Goal: Check status

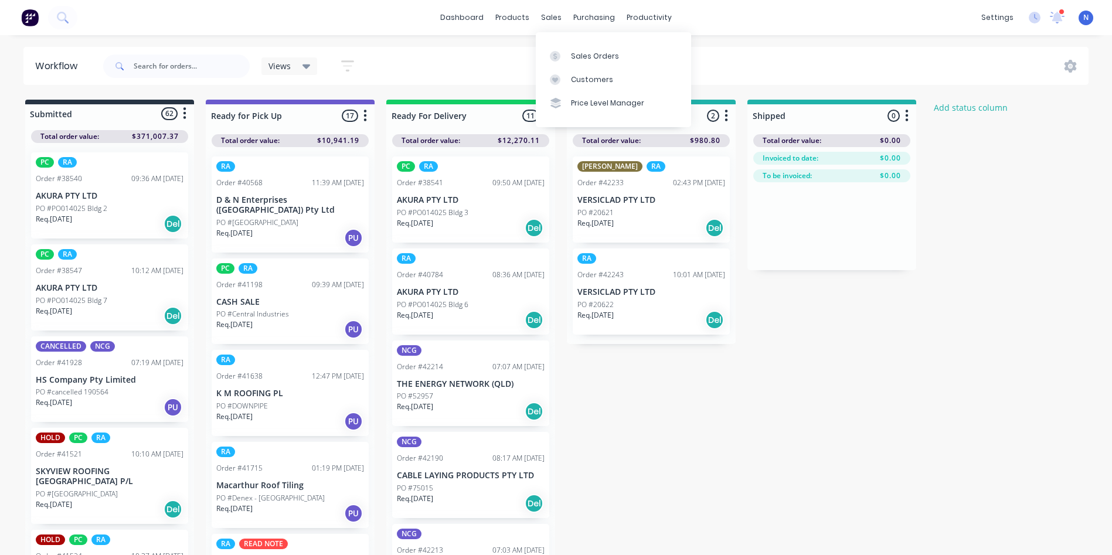
click at [547, 16] on div "sales" at bounding box center [551, 18] width 32 height 18
click at [571, 52] on div "Sales Orders" at bounding box center [595, 56] width 48 height 11
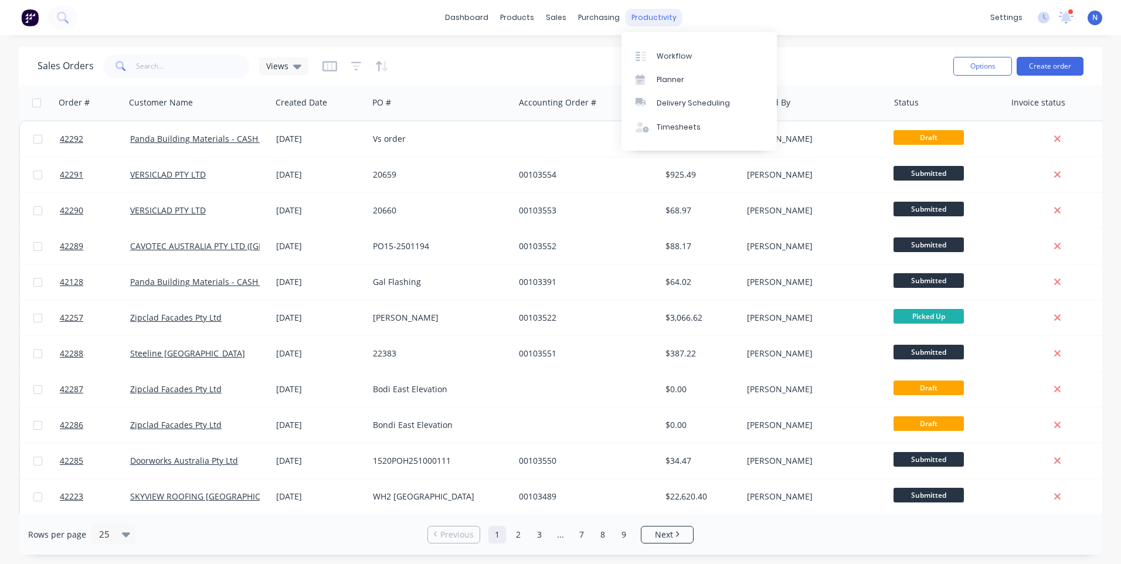
click at [661, 25] on div "productivity" at bounding box center [654, 18] width 57 height 18
click at [664, 60] on div "Workflow" at bounding box center [674, 56] width 35 height 11
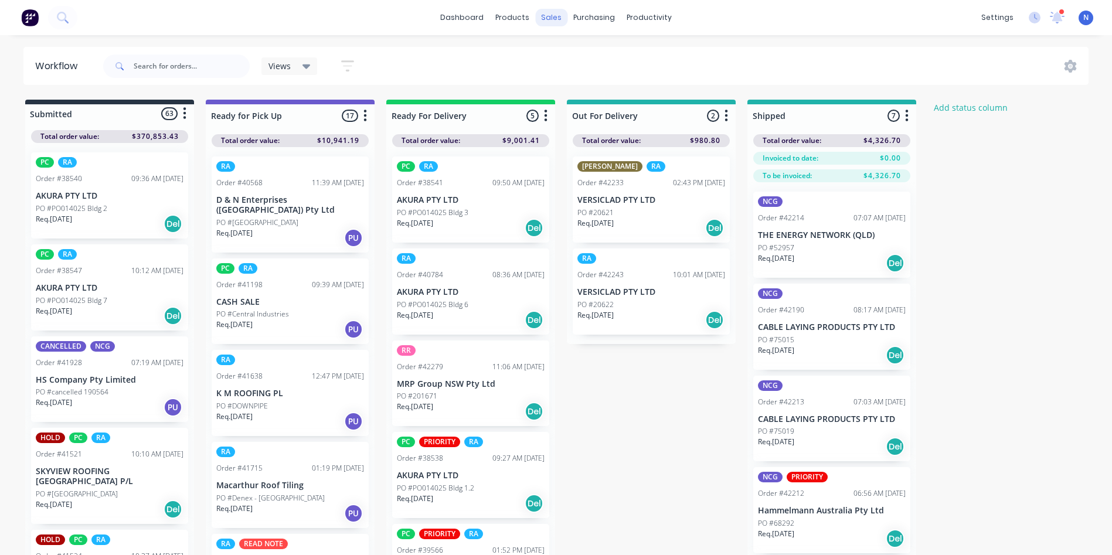
click at [553, 17] on div "sales" at bounding box center [551, 18] width 32 height 18
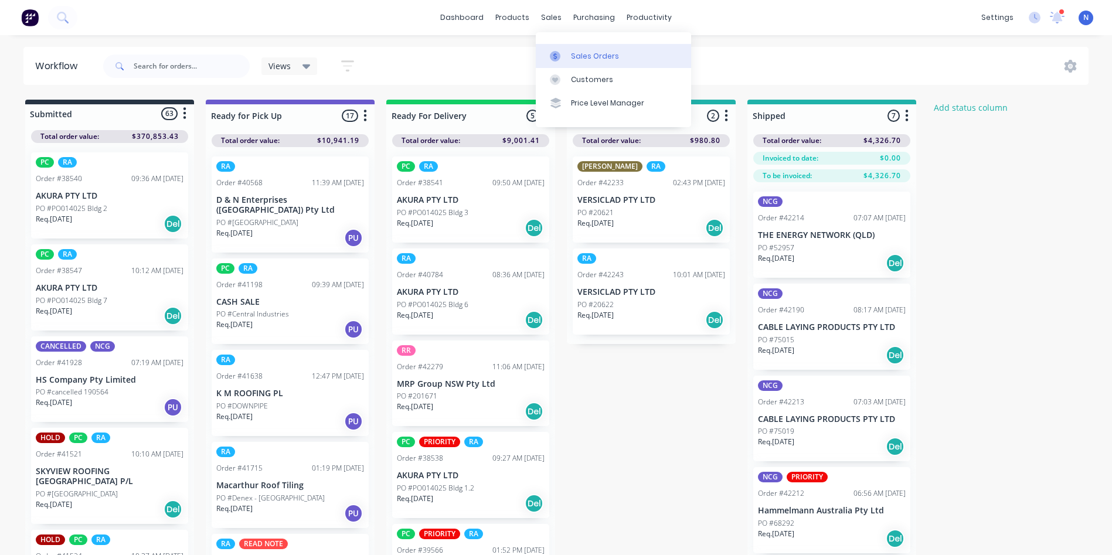
click at [576, 56] on div "Sales Orders" at bounding box center [595, 56] width 48 height 11
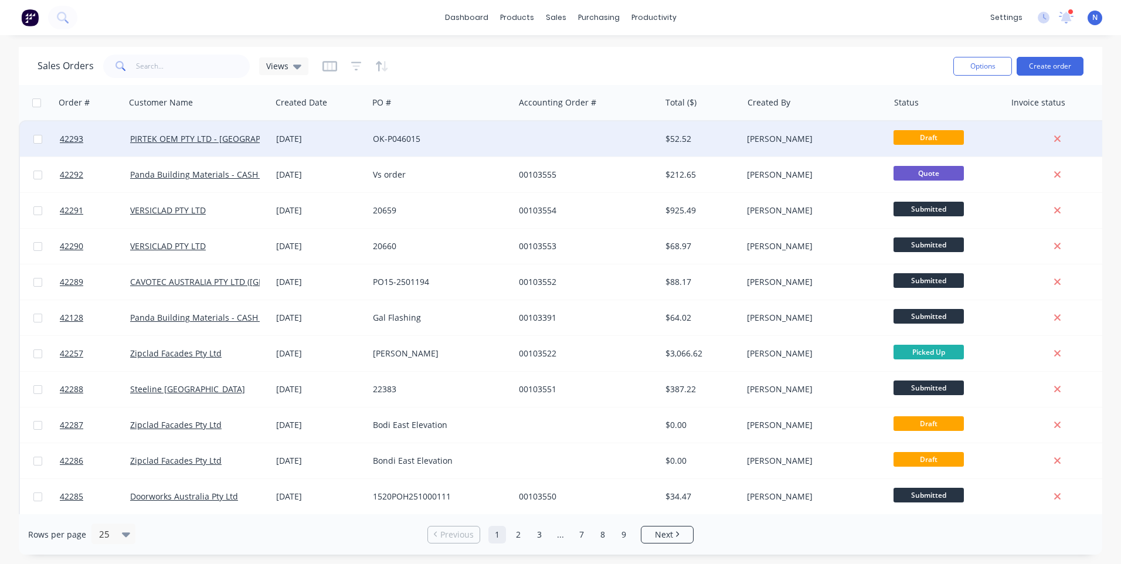
click at [399, 148] on div "OK-P046015" at bounding box center [441, 138] width 146 height 35
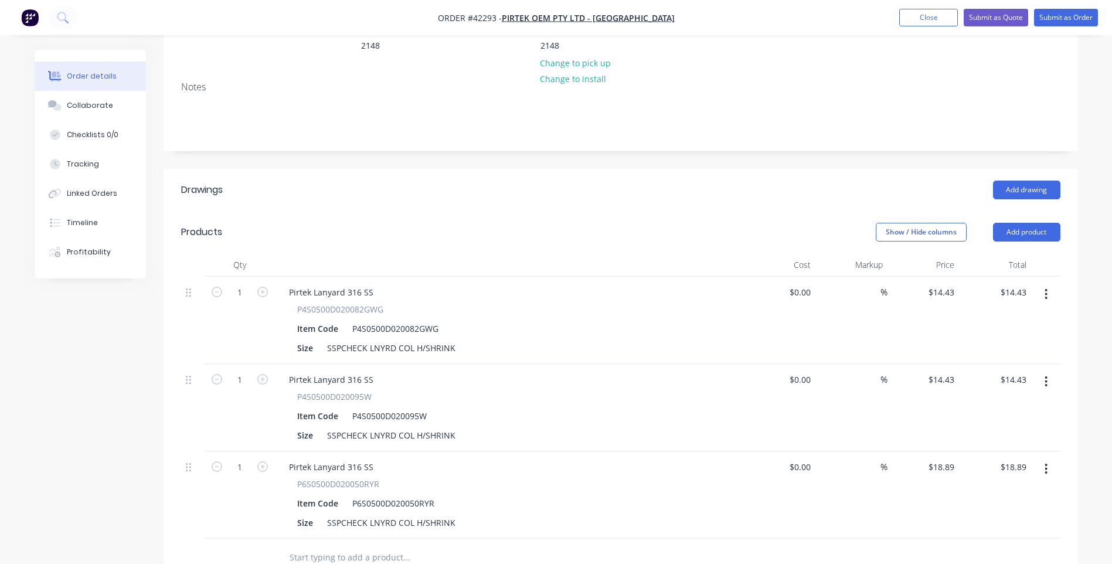
scroll to position [234, 0]
